Goal: Task Accomplishment & Management: Complete application form

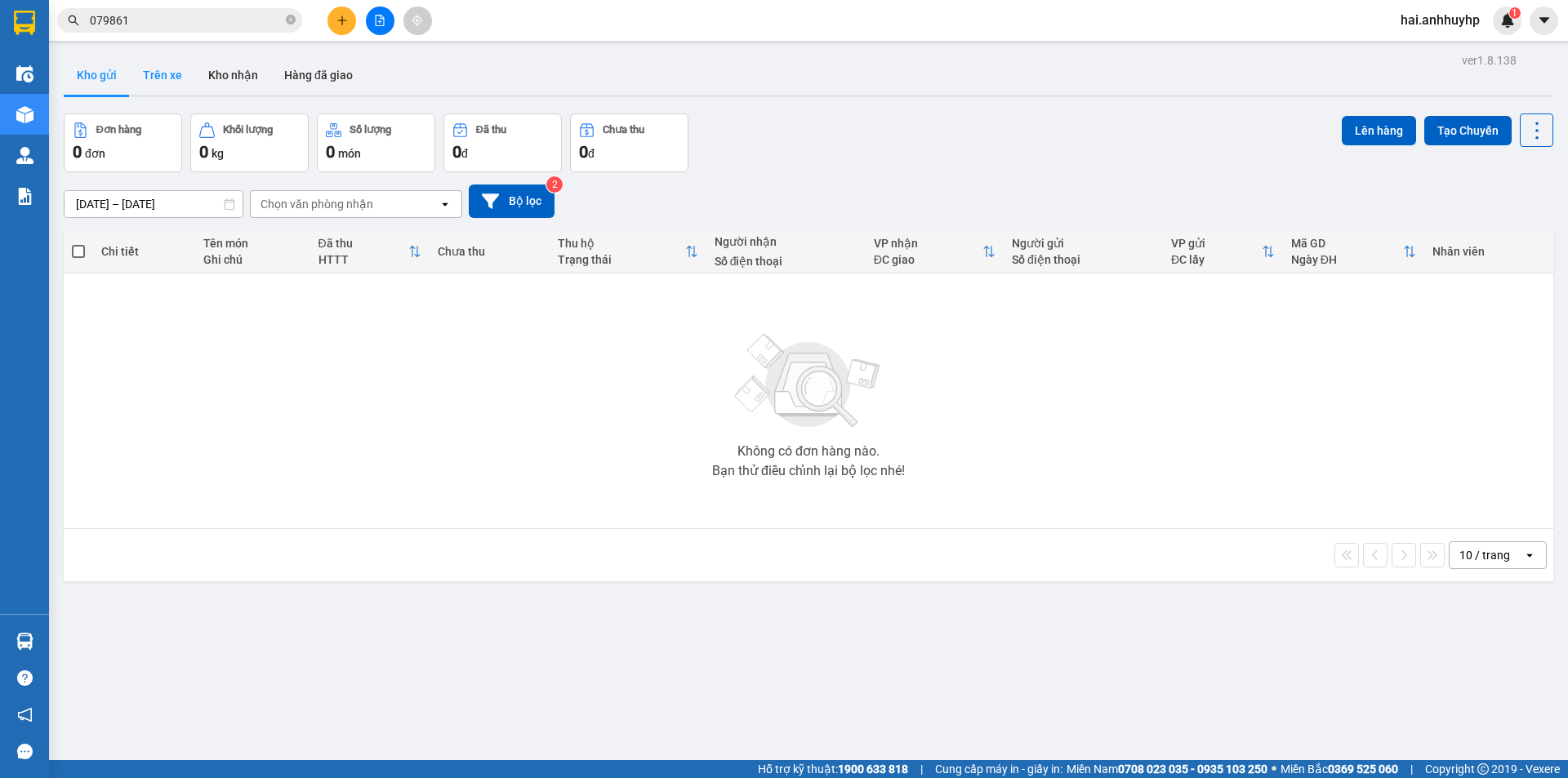
click at [157, 79] on button "Trên xe" at bounding box center [162, 75] width 65 height 39
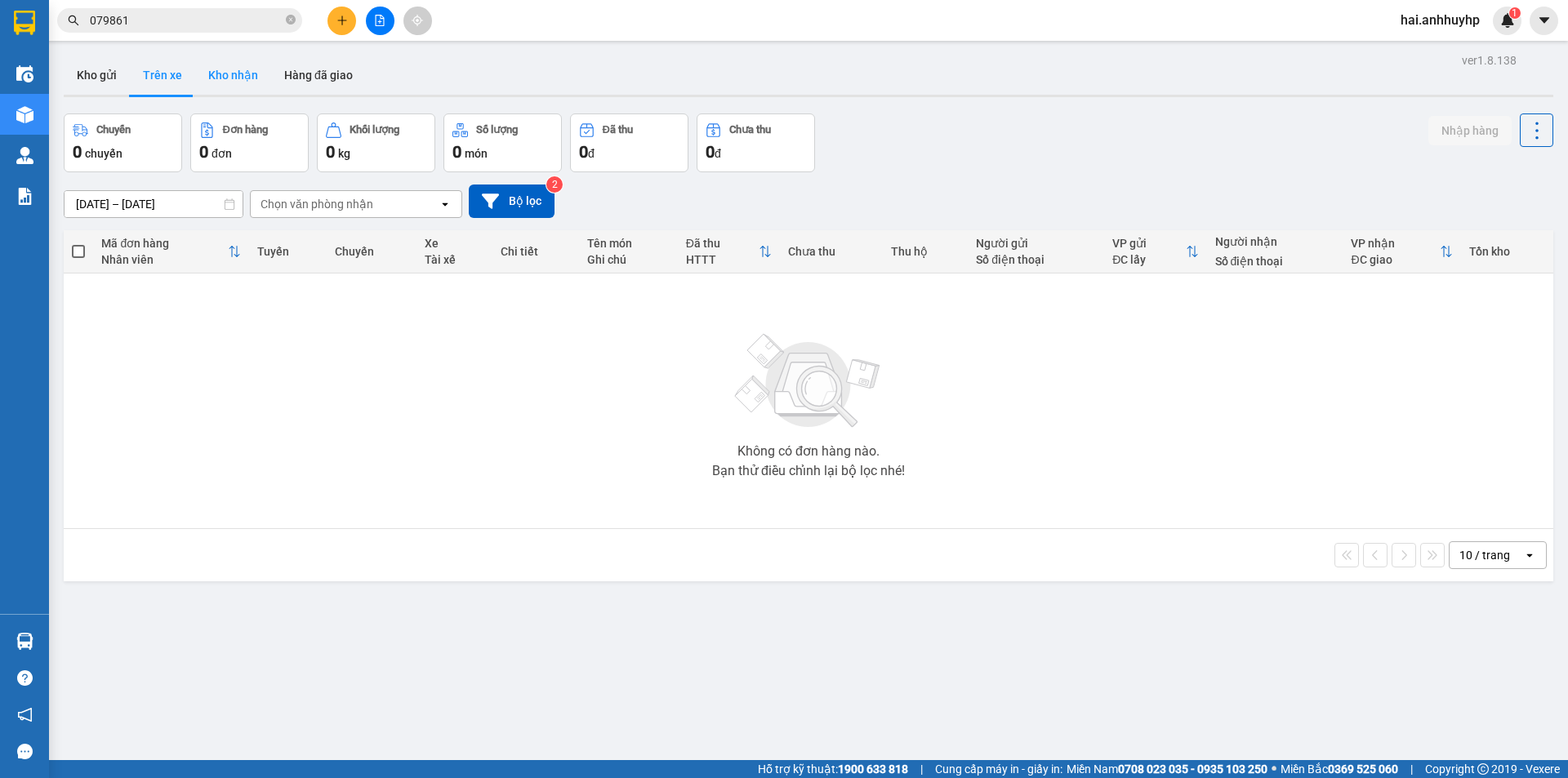
click at [239, 73] on button "Kho nhận" at bounding box center [233, 75] width 76 height 39
type input "[DATE] – [DATE]"
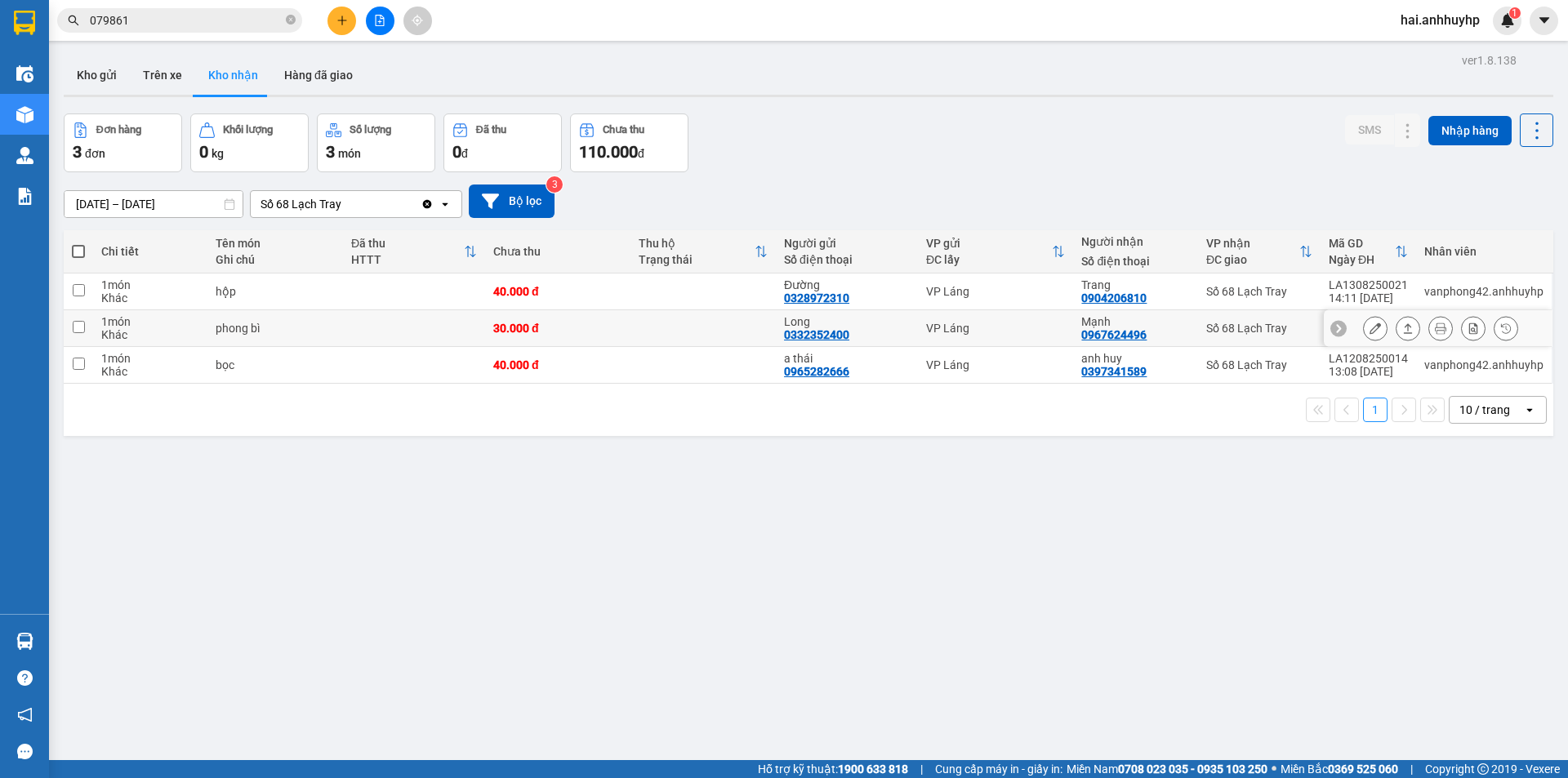
click at [80, 325] on input "checkbox" at bounding box center [79, 326] width 12 height 12
checkbox input "true"
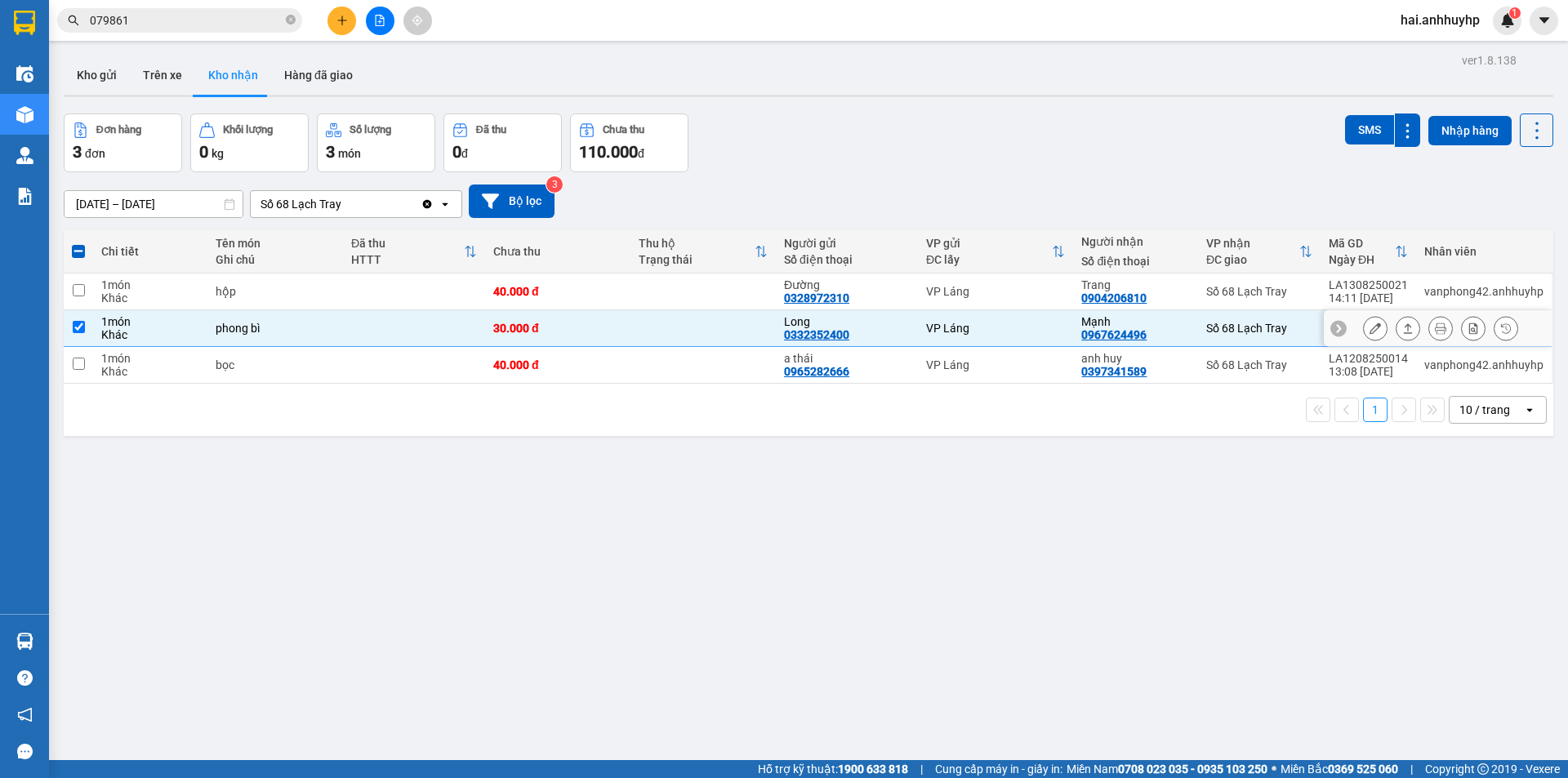
click at [1366, 322] on button at bounding box center [1374, 328] width 23 height 28
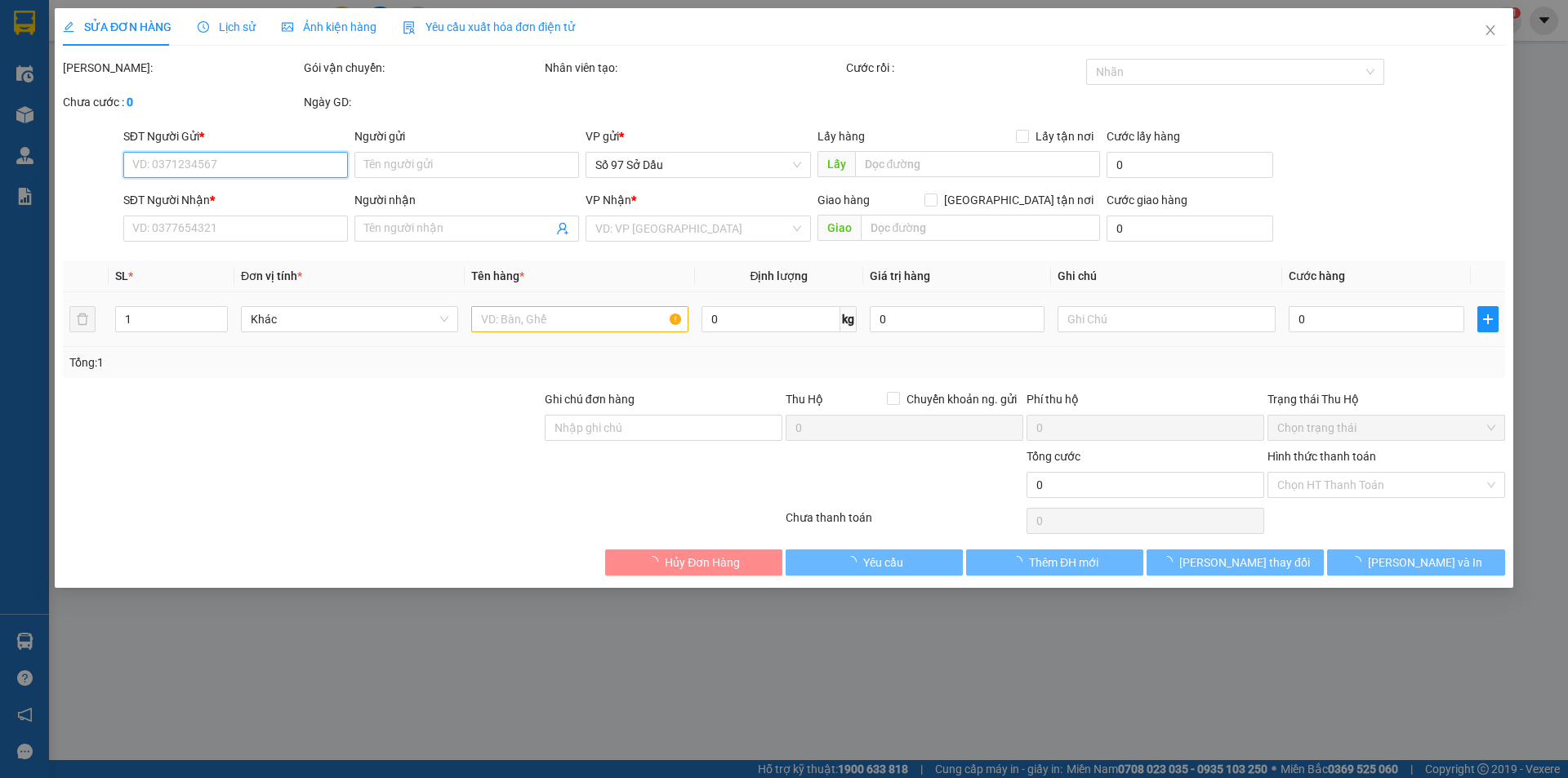
type input "0332352400"
type input "Long"
type input "0967624496"
type input "Mạnh"
type input "30.000"
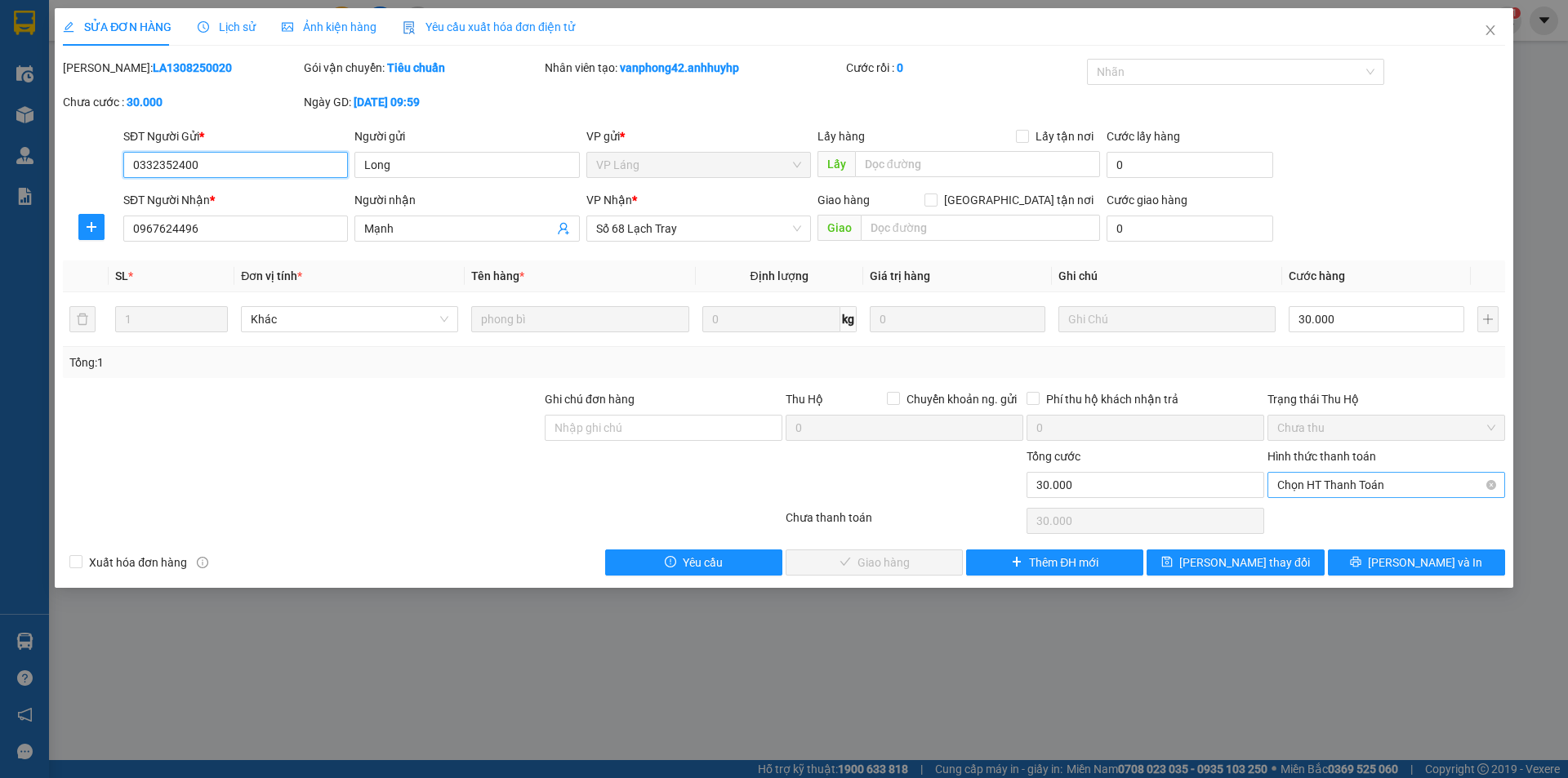
click at [1355, 487] on span "Chọn HT Thanh Toán" at bounding box center [1386, 485] width 218 height 25
click at [1326, 519] on div "Tại văn phòng" at bounding box center [1386, 517] width 218 height 18
type input "0"
click at [895, 565] on span "[PERSON_NAME] và Giao hàng" at bounding box center [895, 563] width 157 height 18
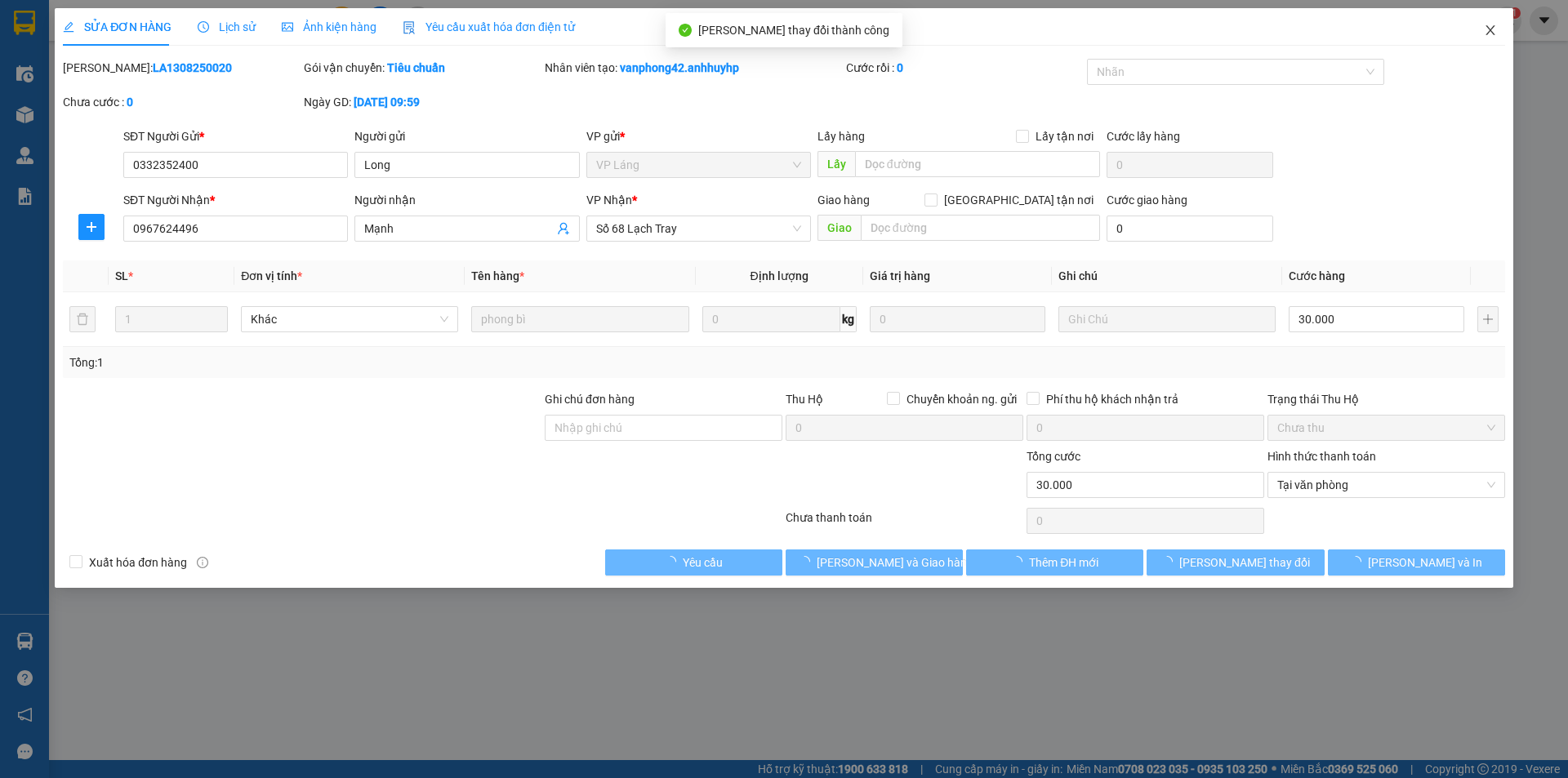
click at [1492, 31] on icon "close" at bounding box center [1490, 30] width 13 height 13
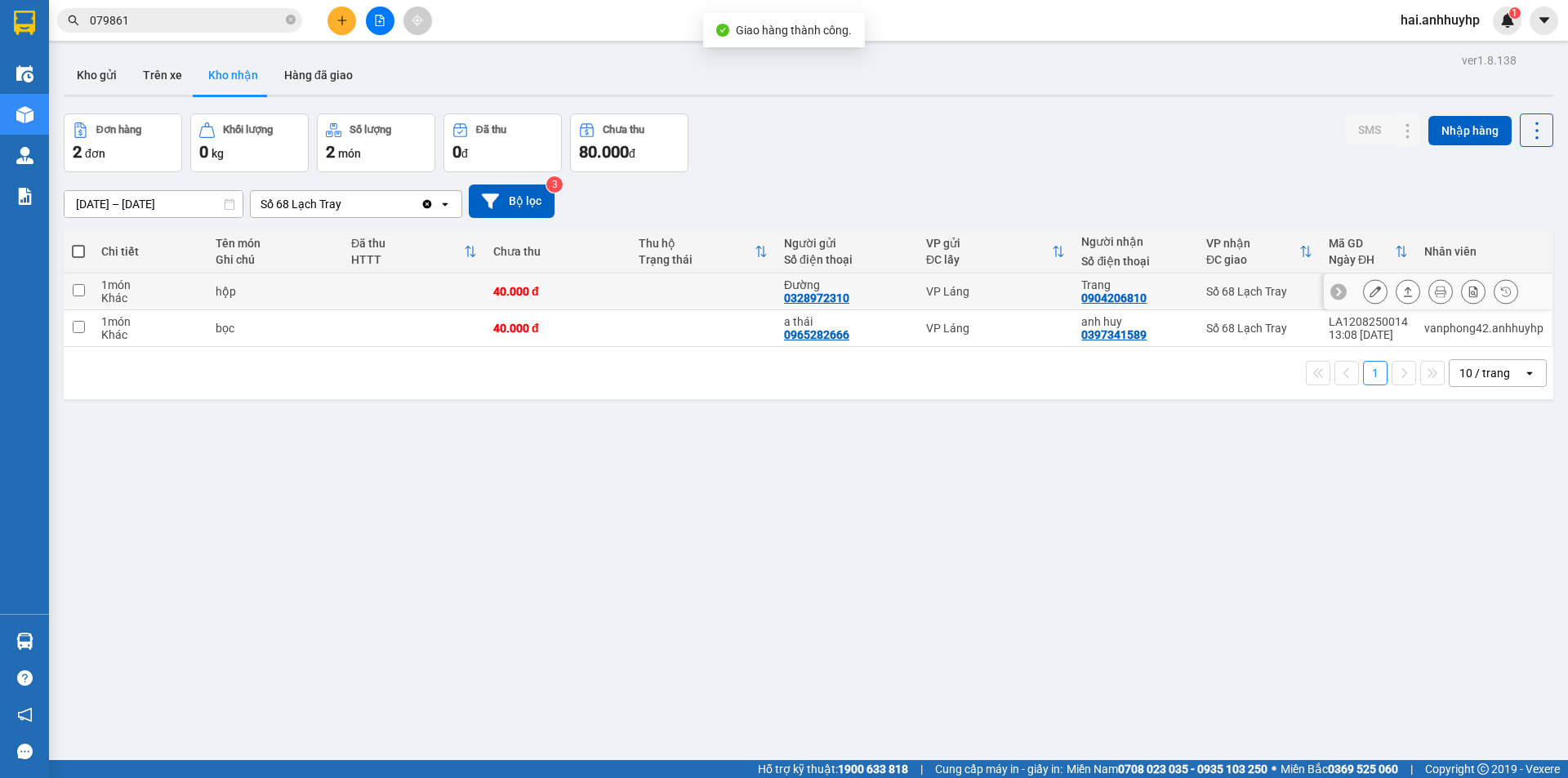
click at [81, 291] on input "checkbox" at bounding box center [79, 290] width 12 height 12
checkbox input "true"
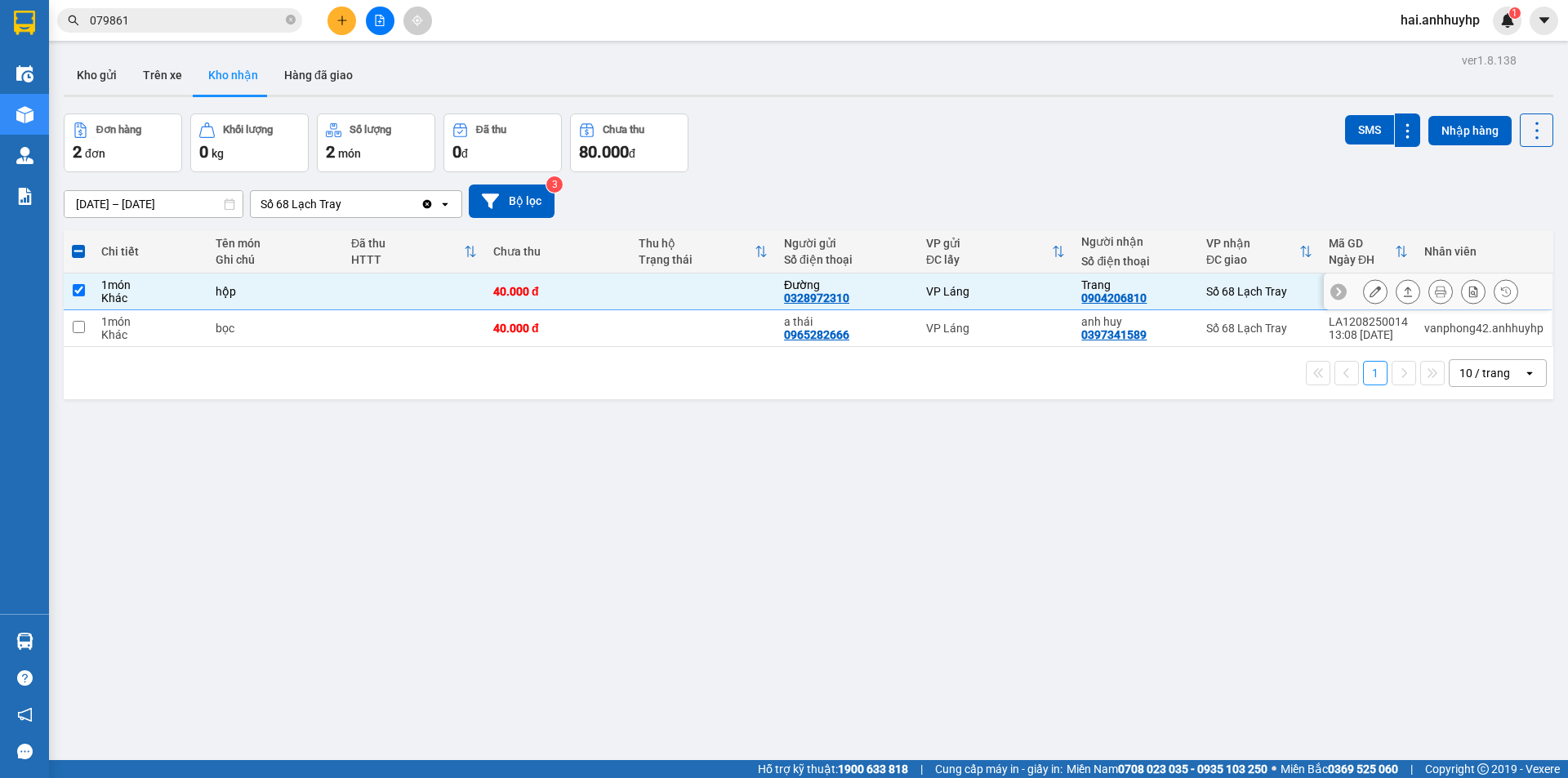
click at [1369, 289] on icon at bounding box center [1374, 291] width 11 height 11
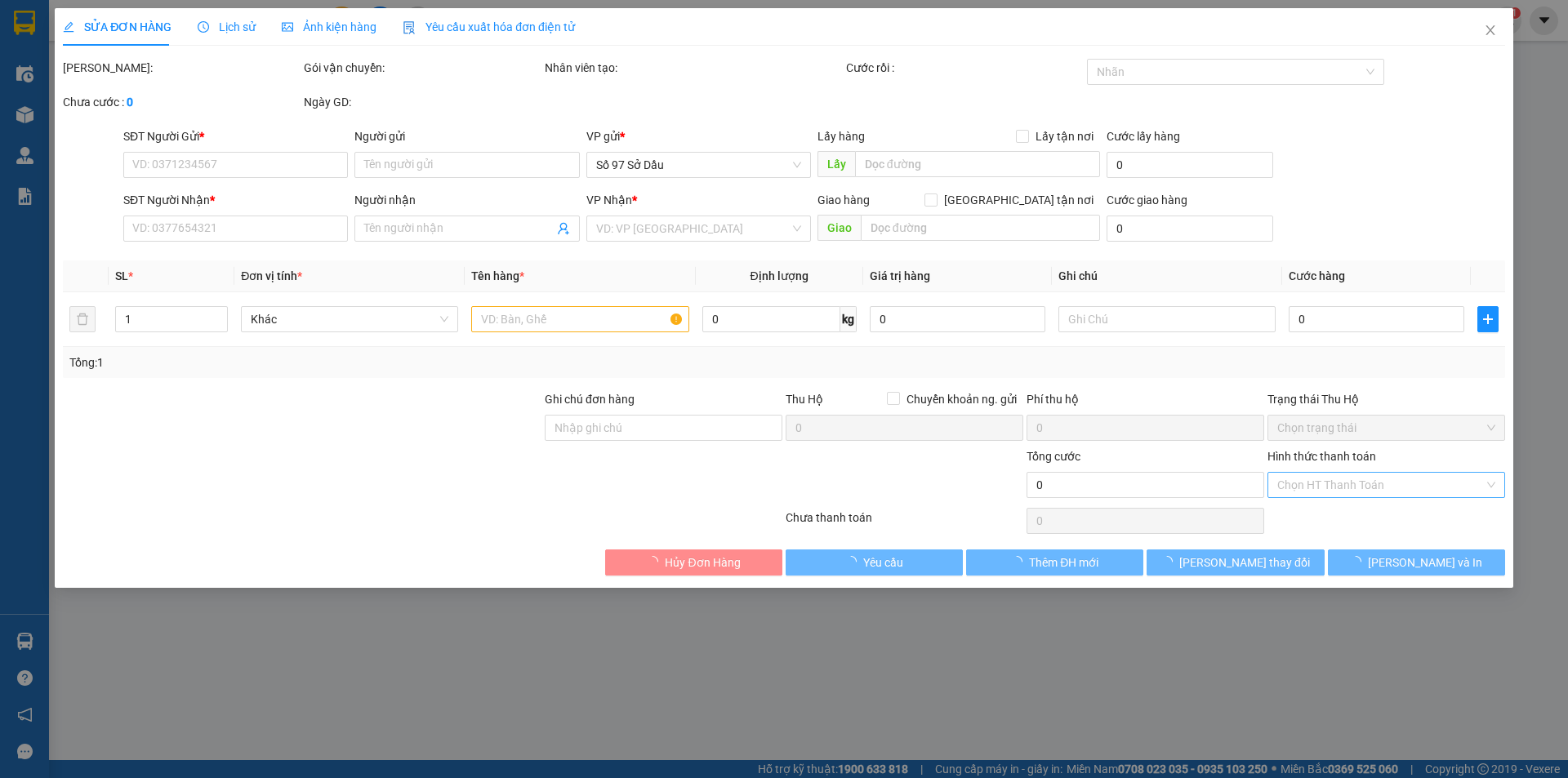
click at [1315, 489] on input "Hình thức thanh toán" at bounding box center [1380, 485] width 207 height 25
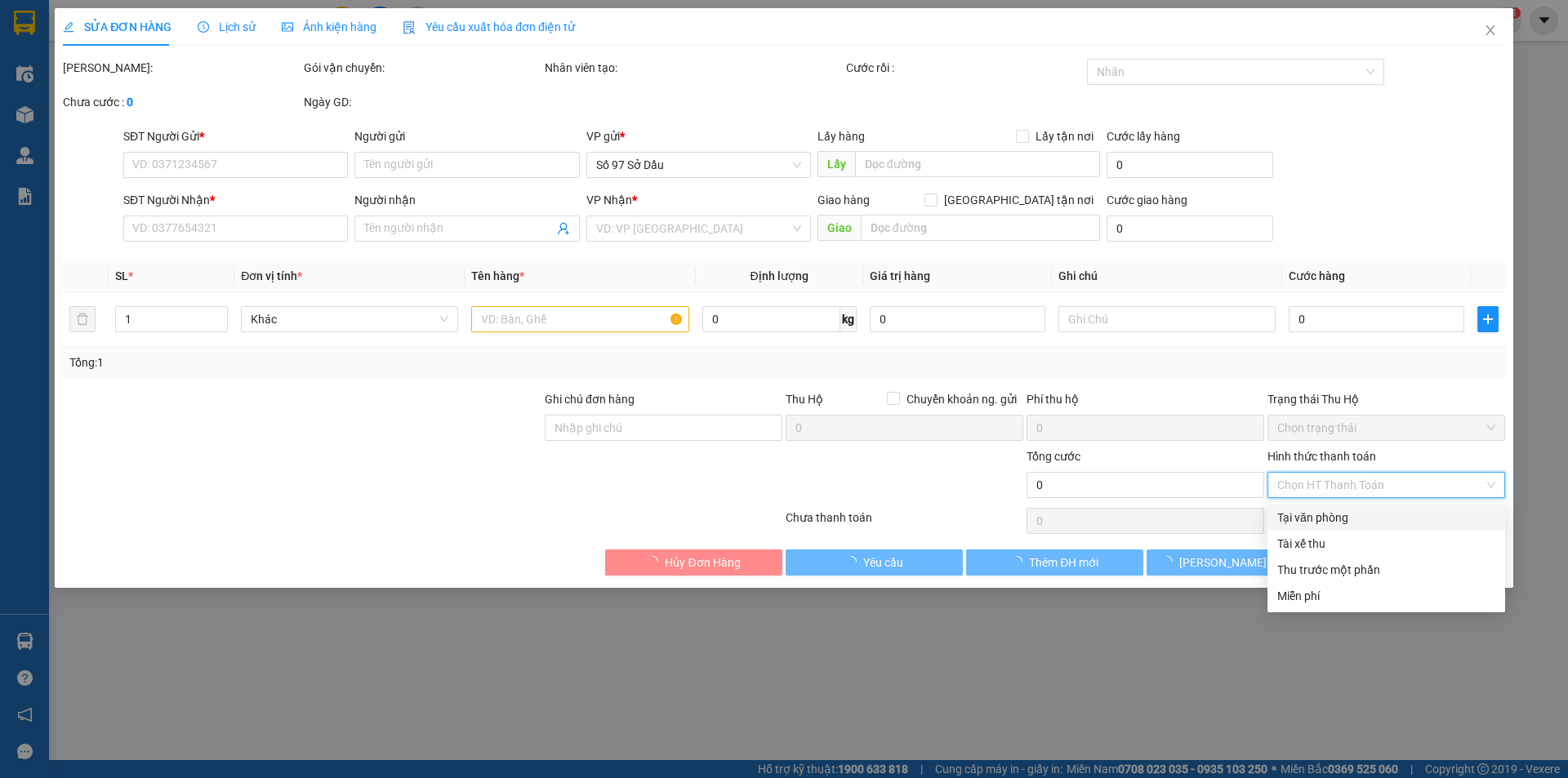
click at [1304, 527] on div "Tại văn phòng" at bounding box center [1386, 518] width 237 height 27
type input "0328972310"
type input "Đường"
type input "0904206810"
type input "Trang"
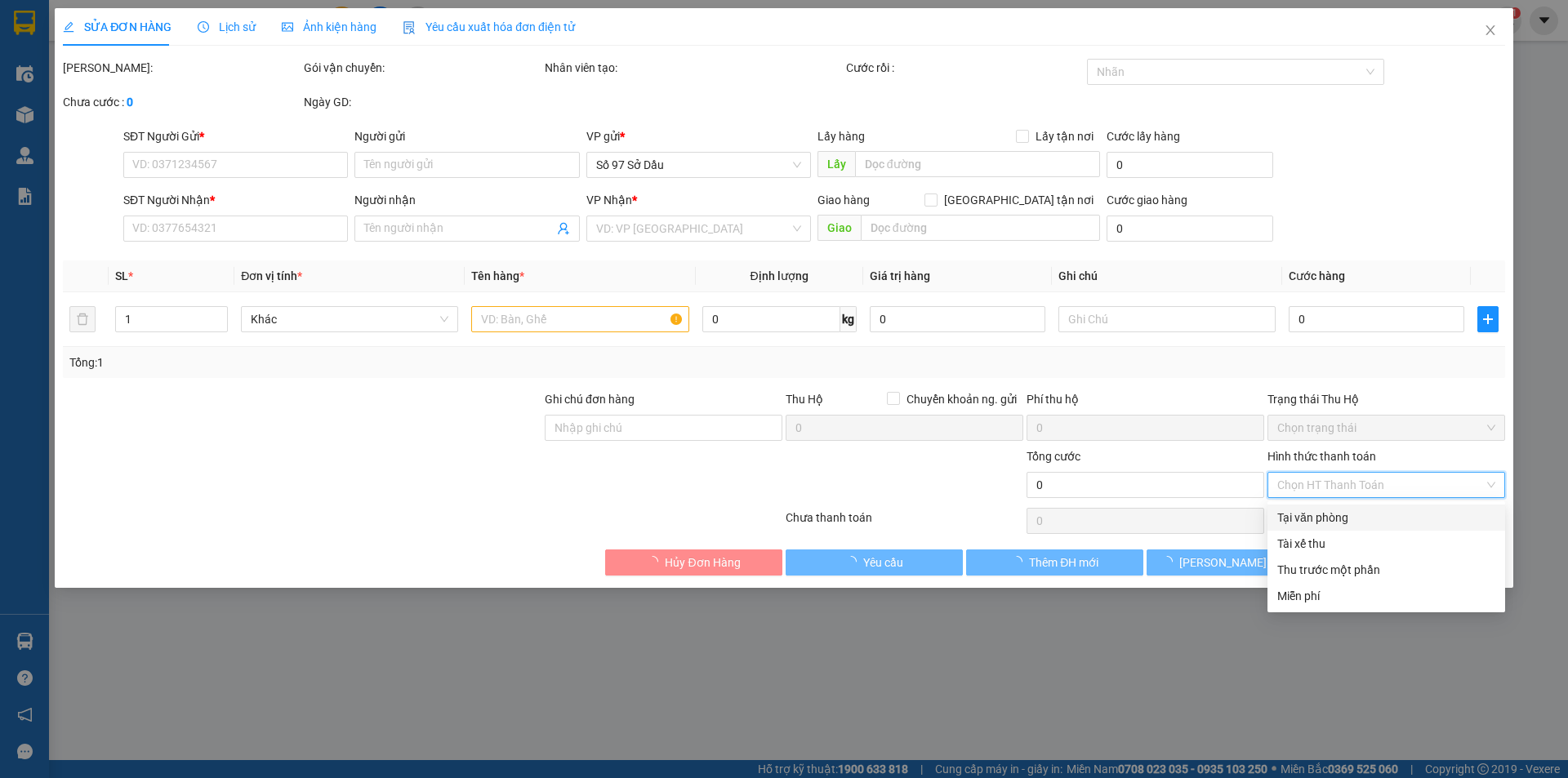
type input "40.000"
type input "0"
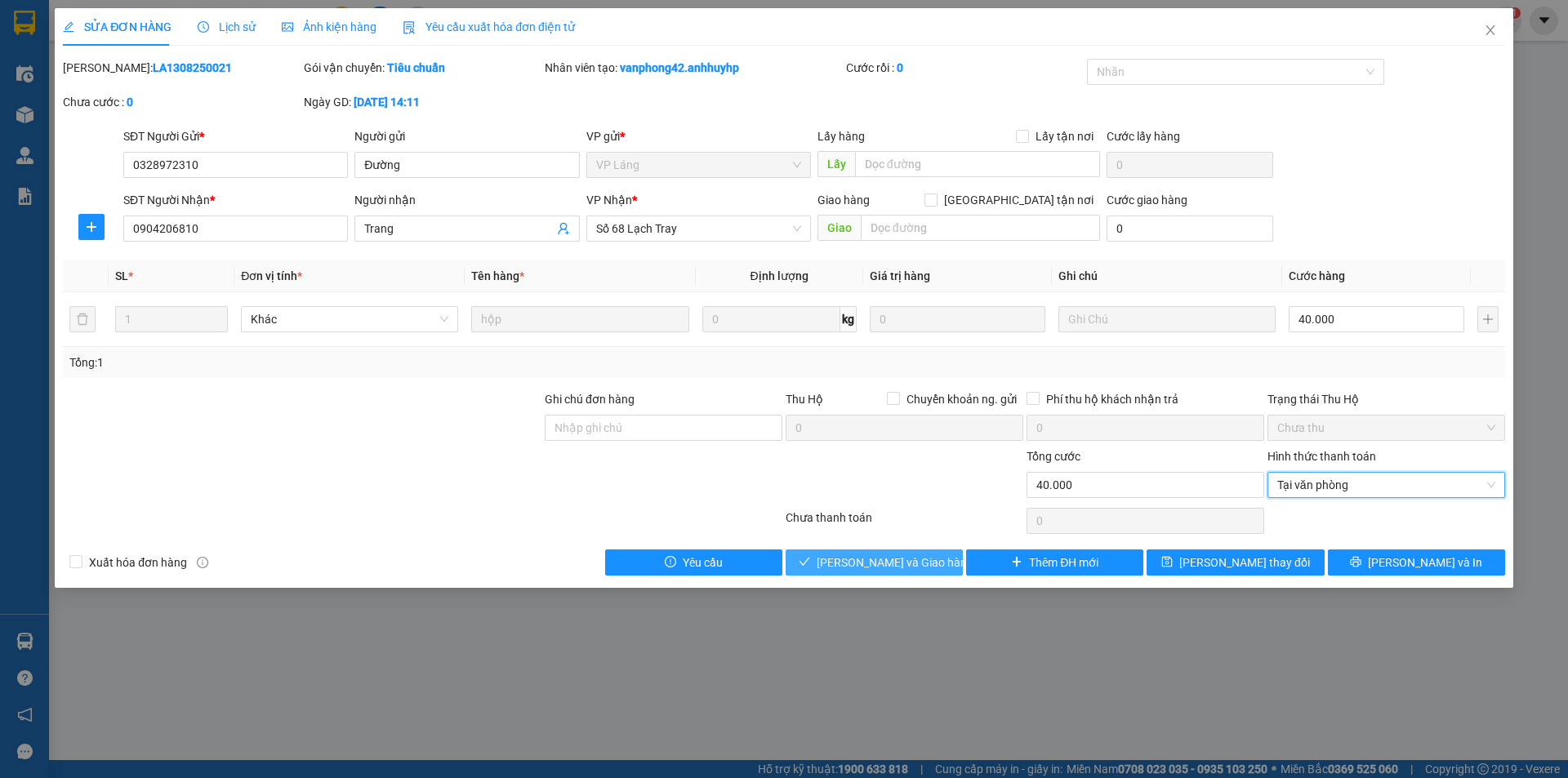
click at [882, 560] on span "[PERSON_NAME] và Giao hàng" at bounding box center [895, 563] width 157 height 18
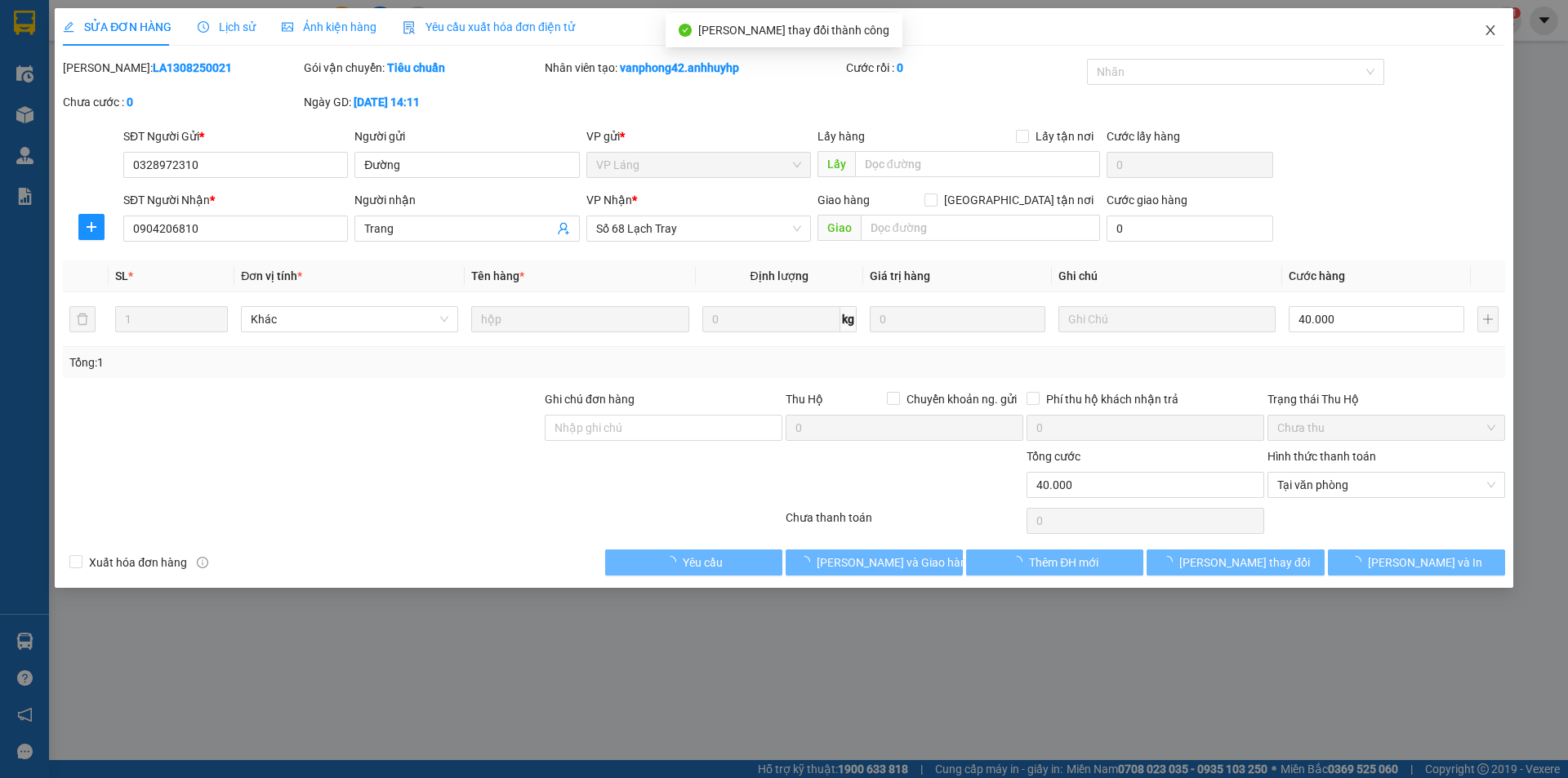
click at [1491, 25] on icon "close" at bounding box center [1490, 30] width 13 height 13
